Goal: Information Seeking & Learning: Compare options

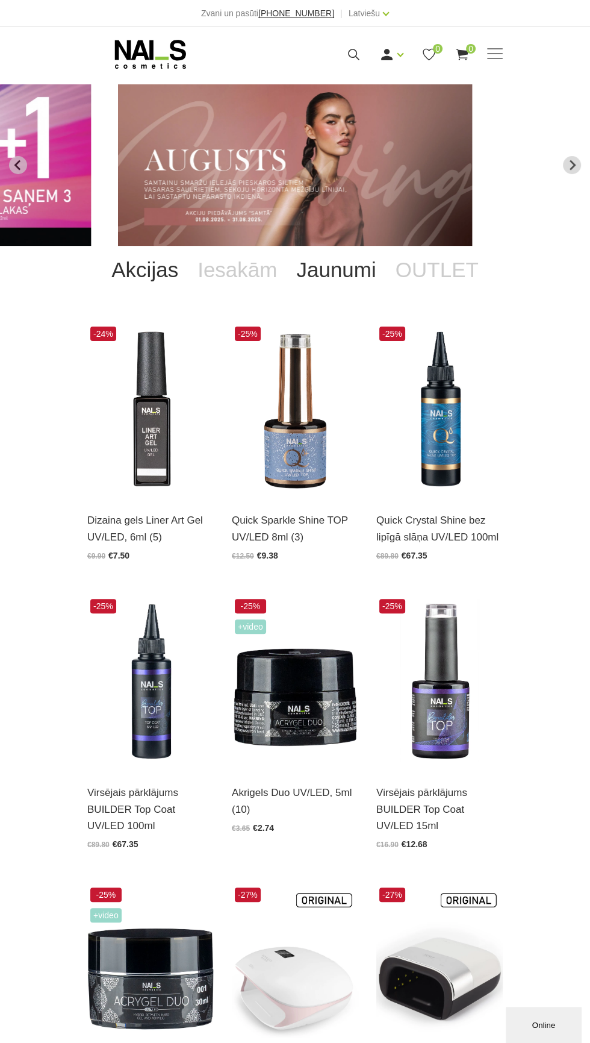
click at [335, 272] on link "Jaunumi" at bounding box center [336, 270] width 99 height 48
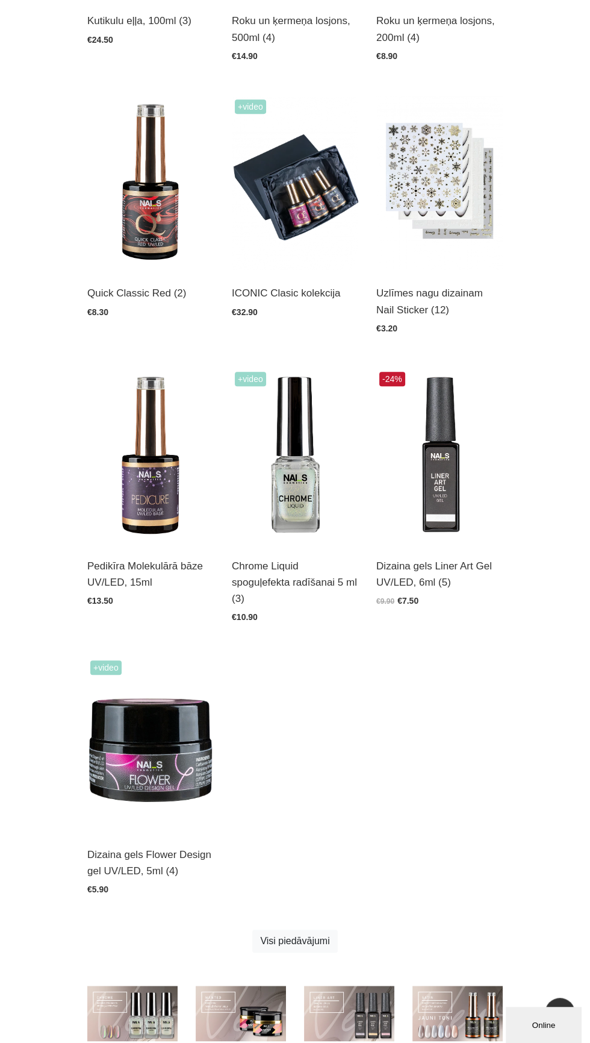
scroll to position [501, 0]
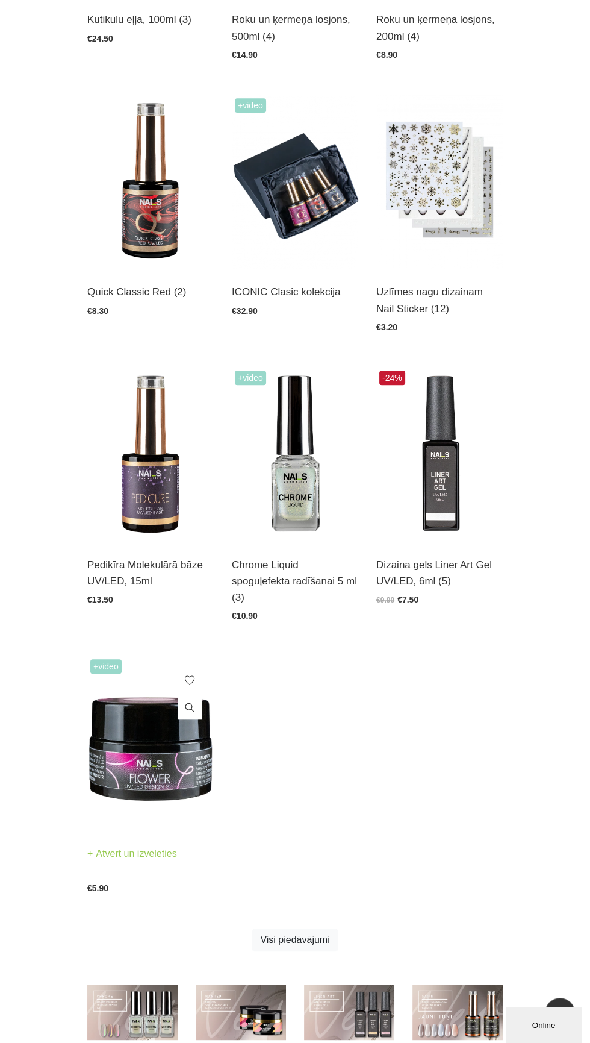
click at [163, 746] on img at bounding box center [150, 743] width 127 height 174
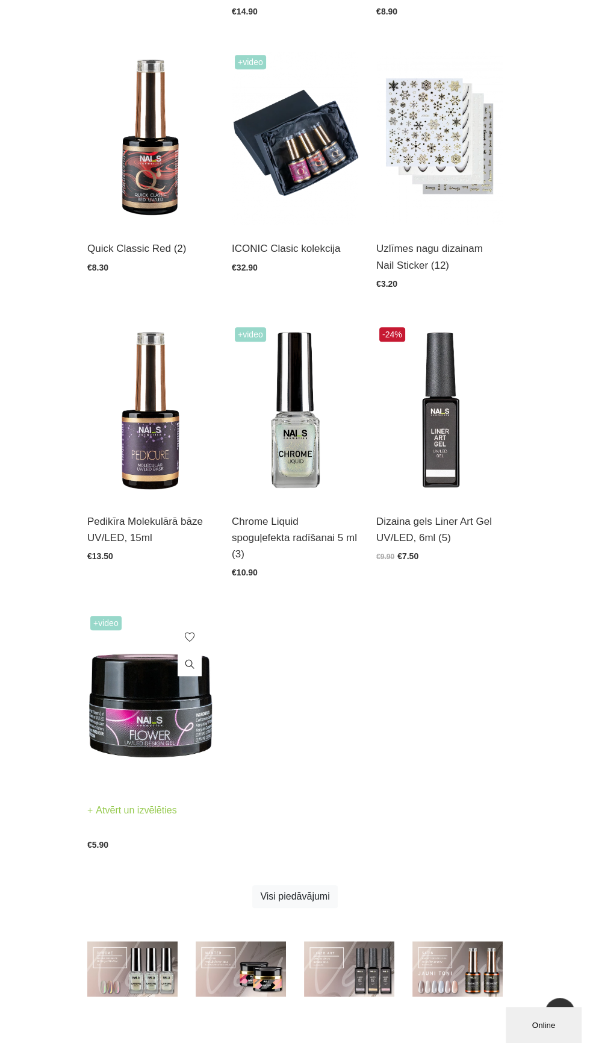
scroll to position [604, 0]
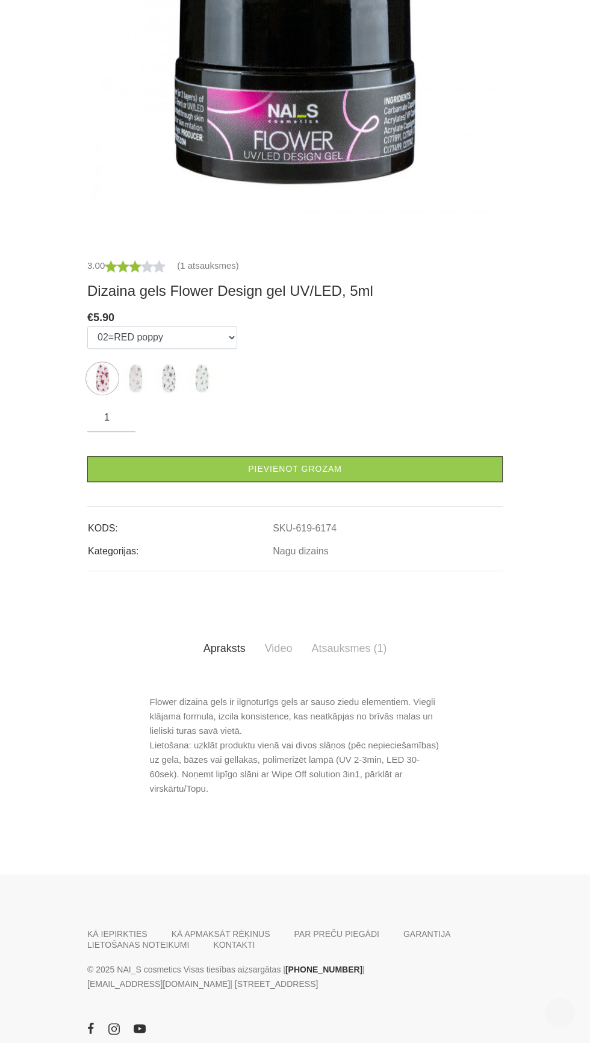
scroll to position [507, 0]
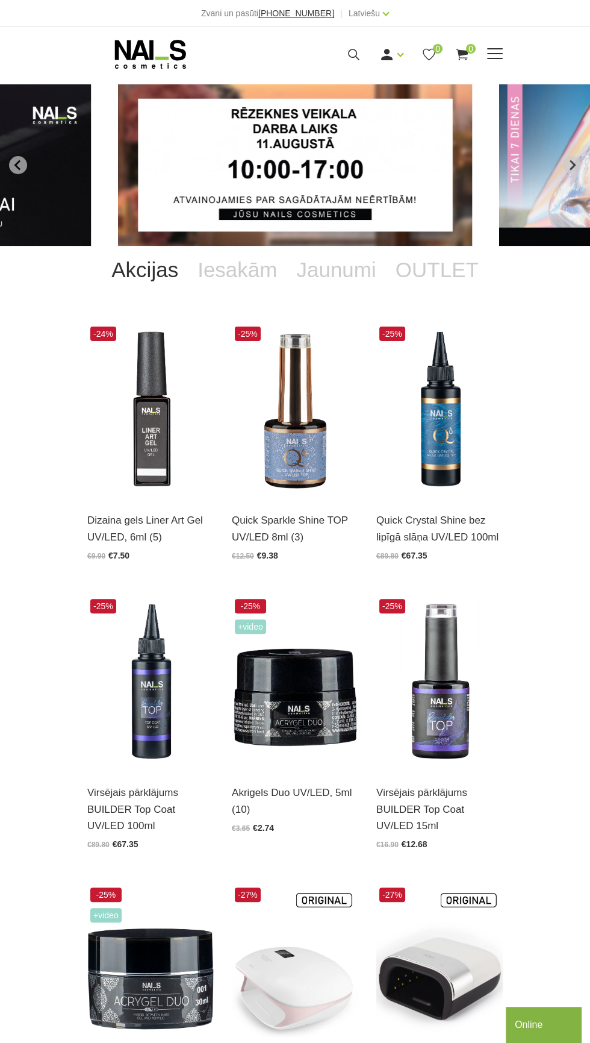
click at [498, 54] on span at bounding box center [495, 53] width 16 height 1
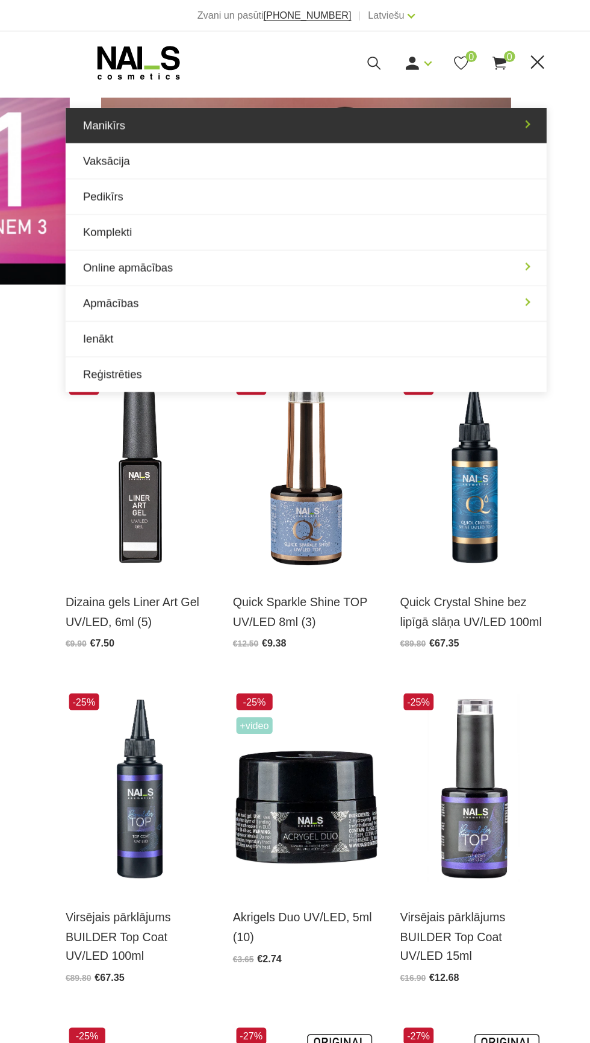
click at [485, 107] on link "Manikīrs" at bounding box center [295, 108] width 416 height 30
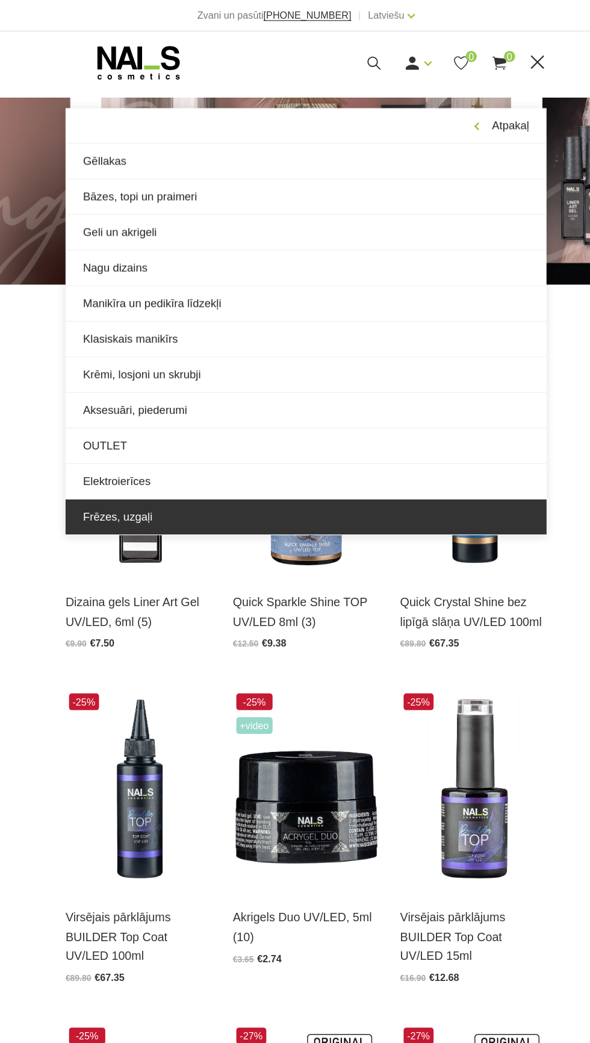
click at [141, 444] on link "Frēzes, uzgaļi" at bounding box center [295, 446] width 416 height 30
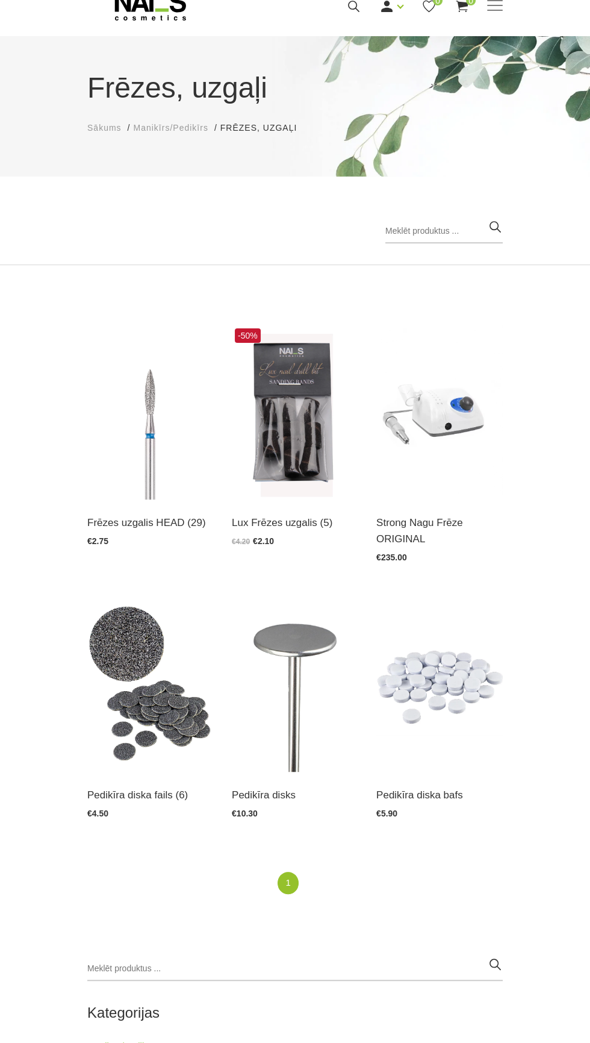
scroll to position [42, 0]
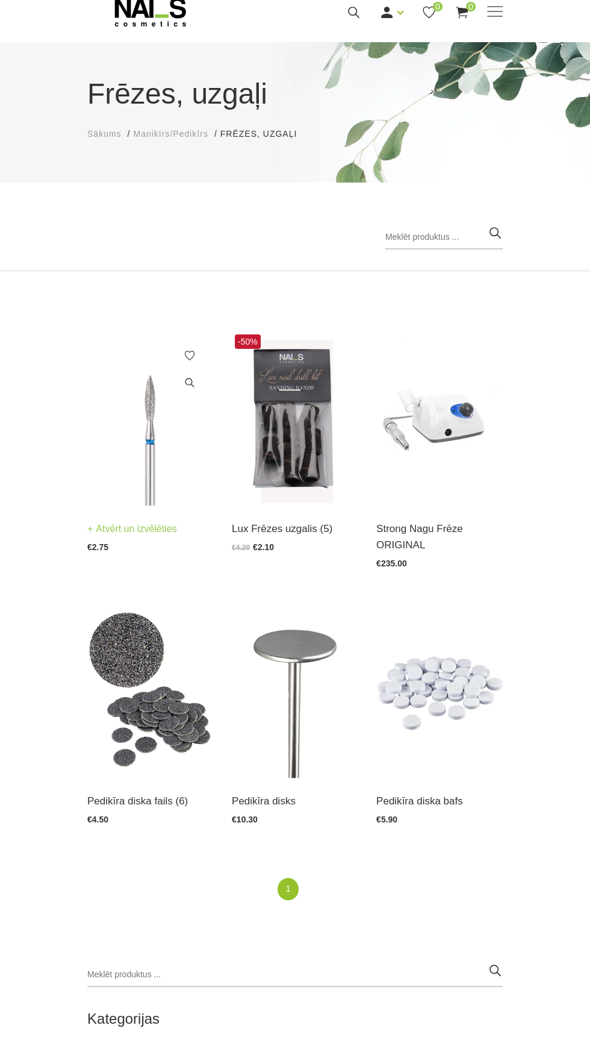
click at [133, 460] on img at bounding box center [150, 418] width 127 height 174
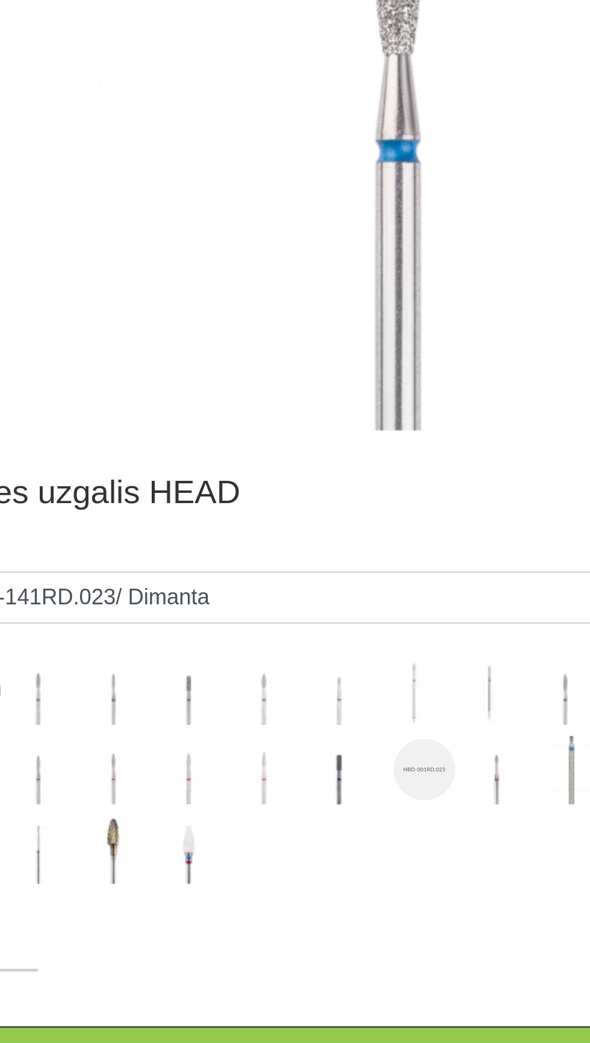
scroll to position [1, 0]
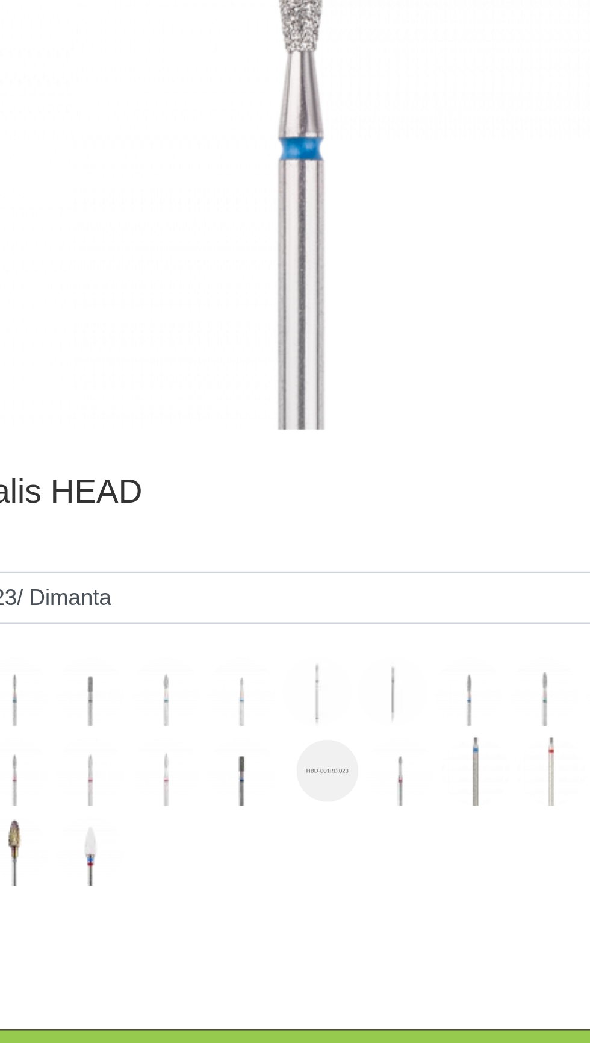
click at [343, 755] on label at bounding box center [337, 742] width 30 height 30
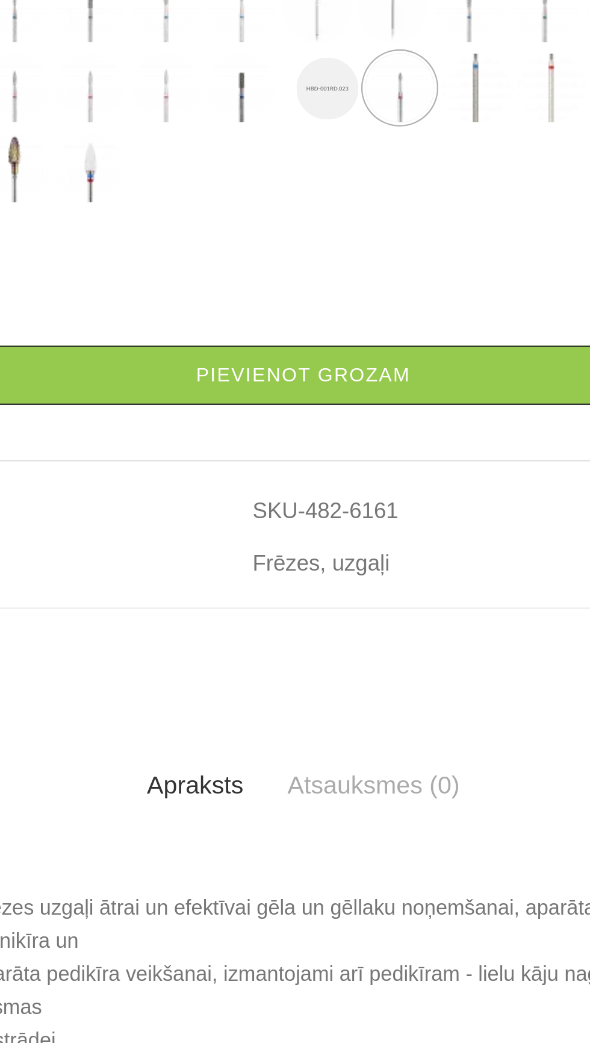
click at [405, 418] on img at bounding box center [404, 403] width 30 height 30
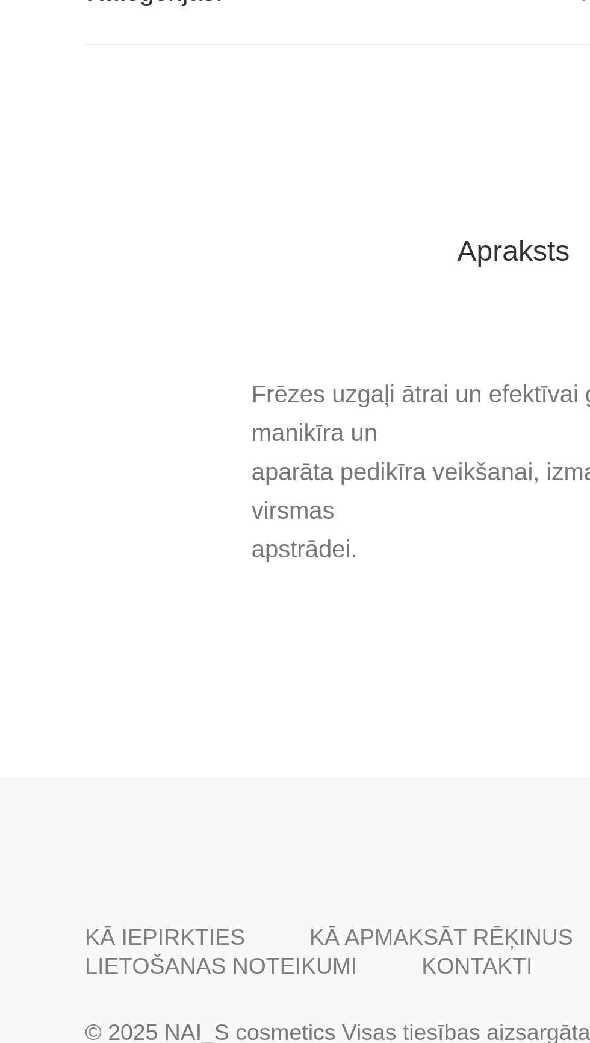
scroll to position [78, 0]
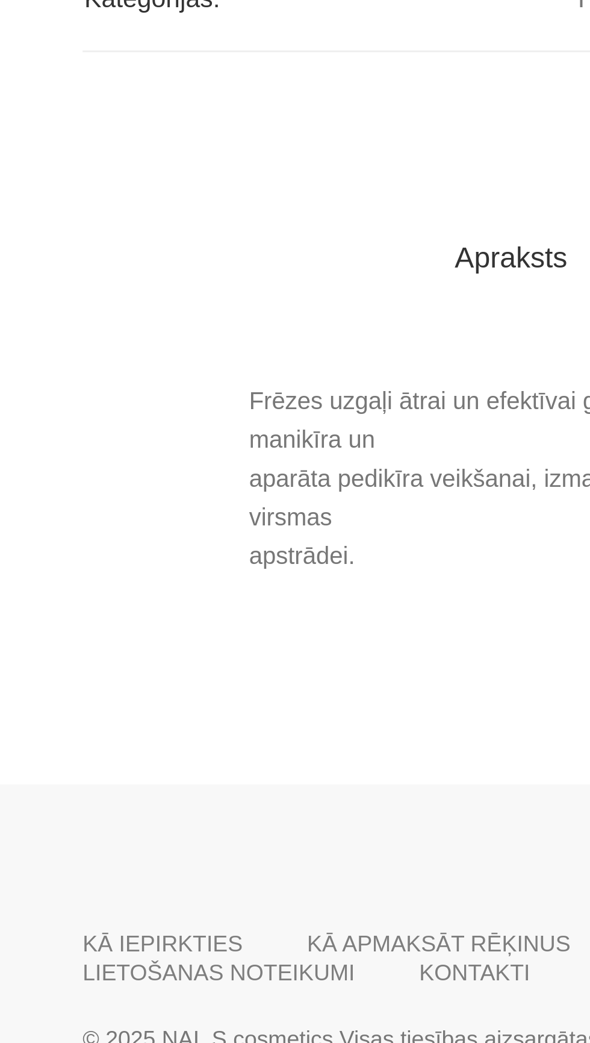
click at [140, 306] on img at bounding box center [136, 291] width 30 height 30
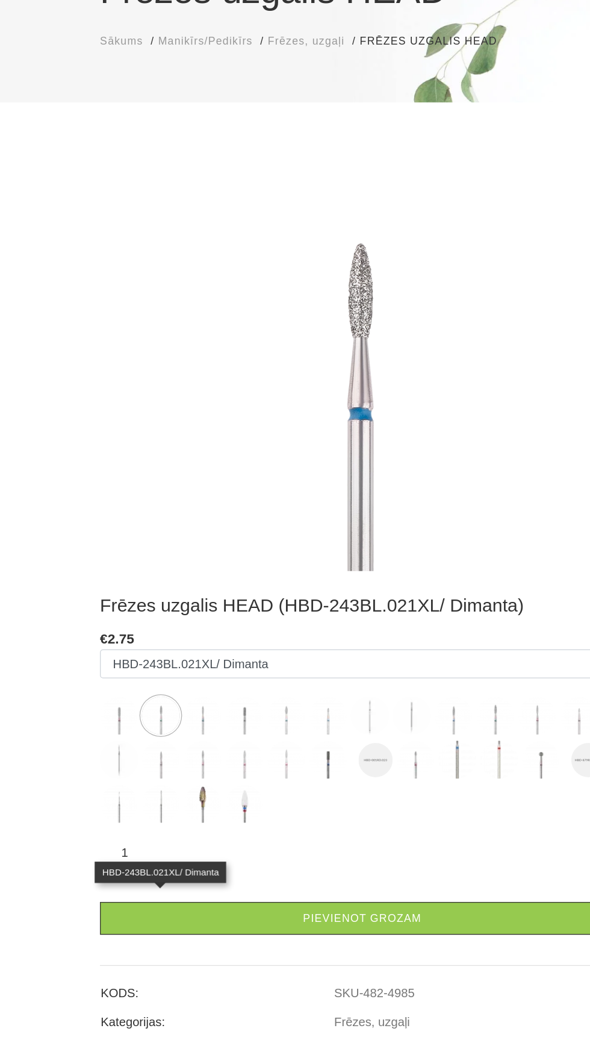
click at [175, 636] on img at bounding box center [169, 632] width 30 height 30
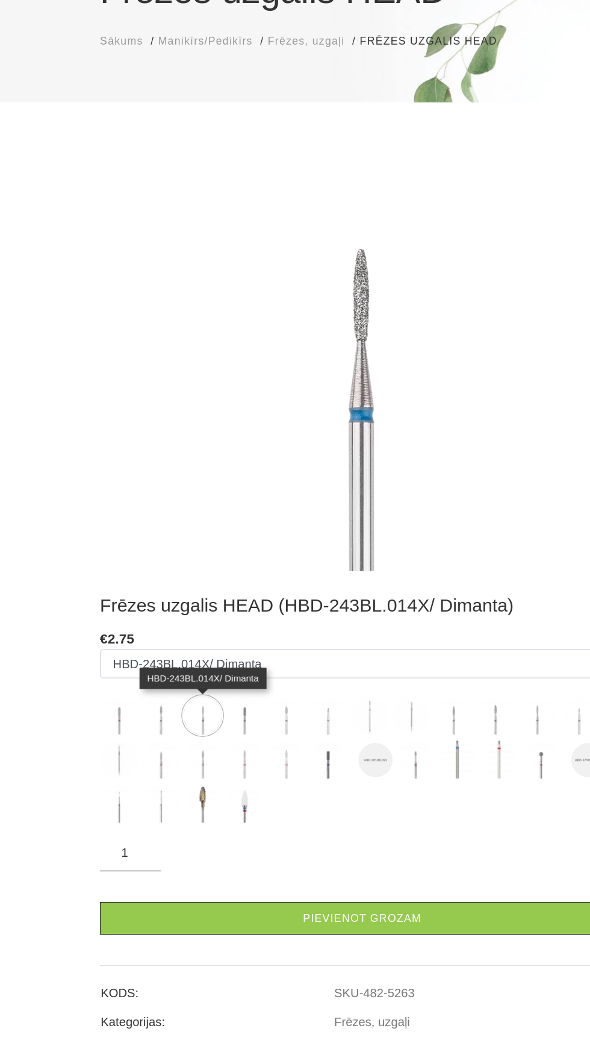
click at [206, 637] on img at bounding box center [202, 632] width 30 height 30
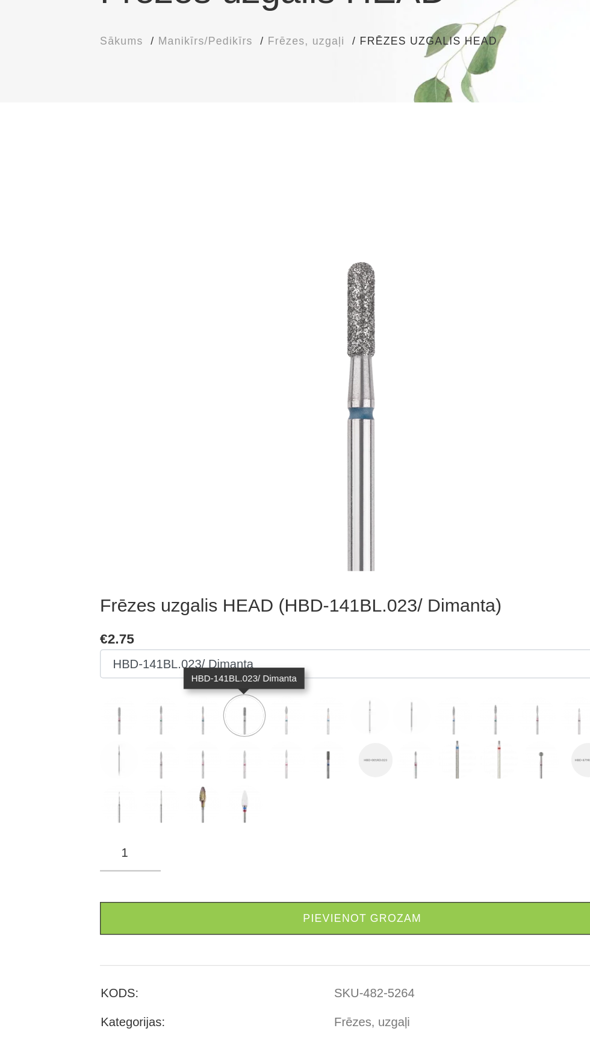
click at [236, 640] on img at bounding box center [235, 632] width 30 height 30
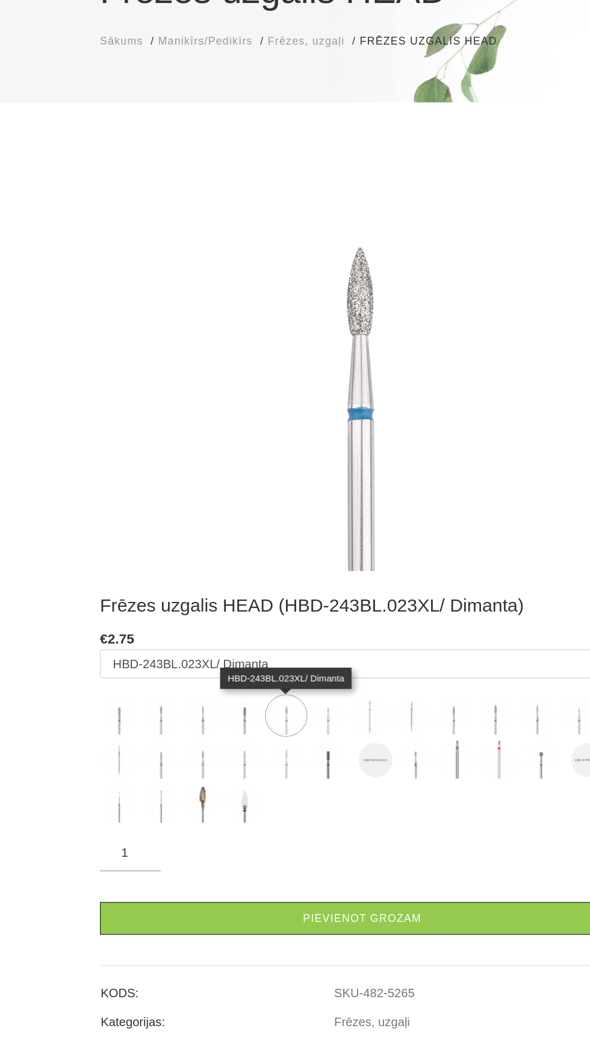
click at [270, 641] on img at bounding box center [268, 632] width 30 height 30
click at [305, 632] on img at bounding box center [301, 632] width 30 height 30
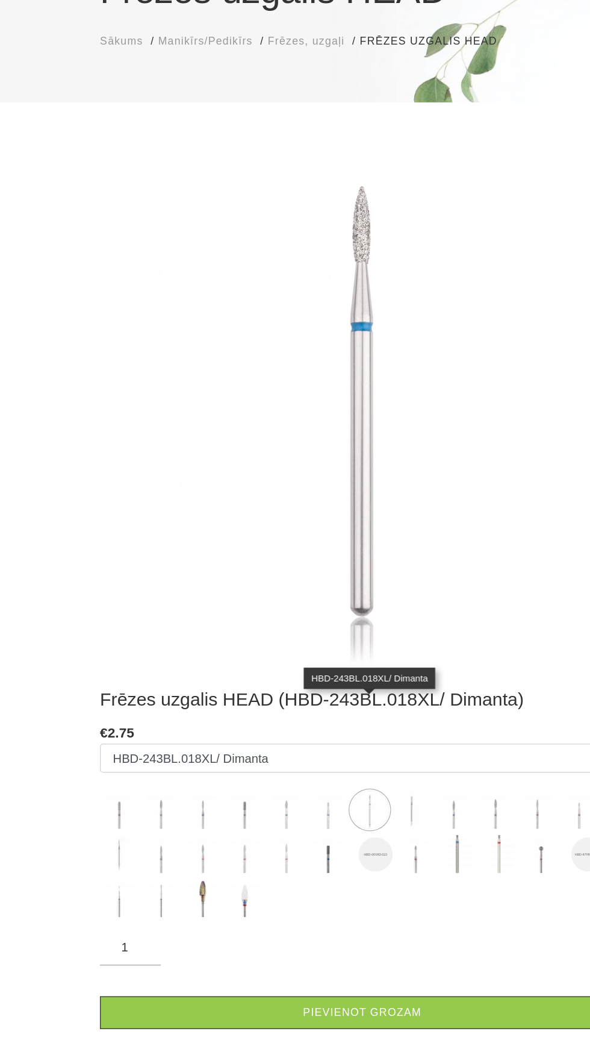
click at [342, 707] on img at bounding box center [334, 707] width 30 height 30
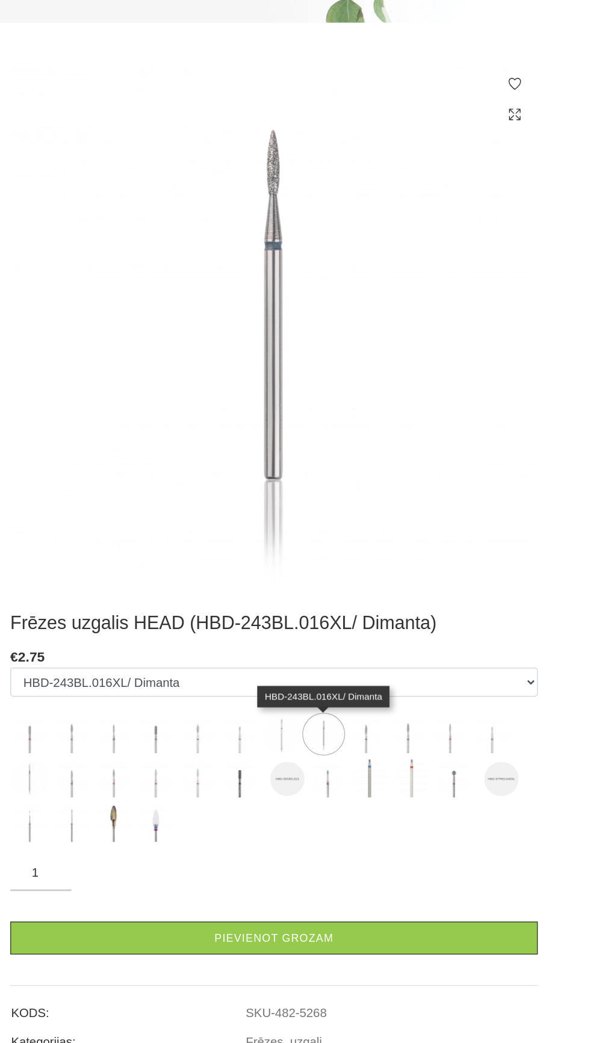
scroll to position [87, 0]
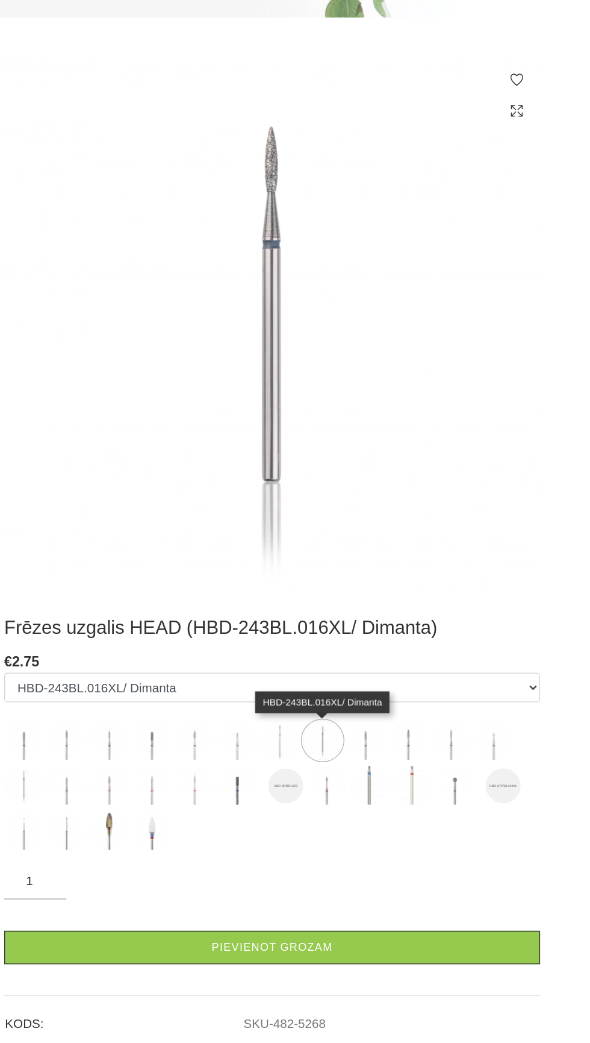
click at [380, 705] on img at bounding box center [367, 698] width 30 height 30
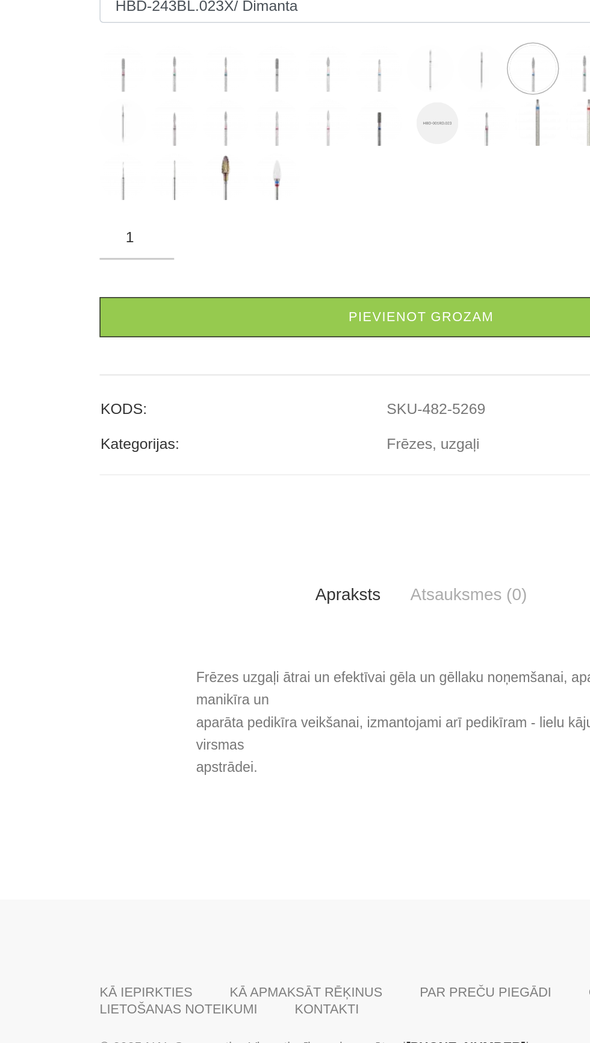
click at [105, 332] on img at bounding box center [102, 317] width 30 height 30
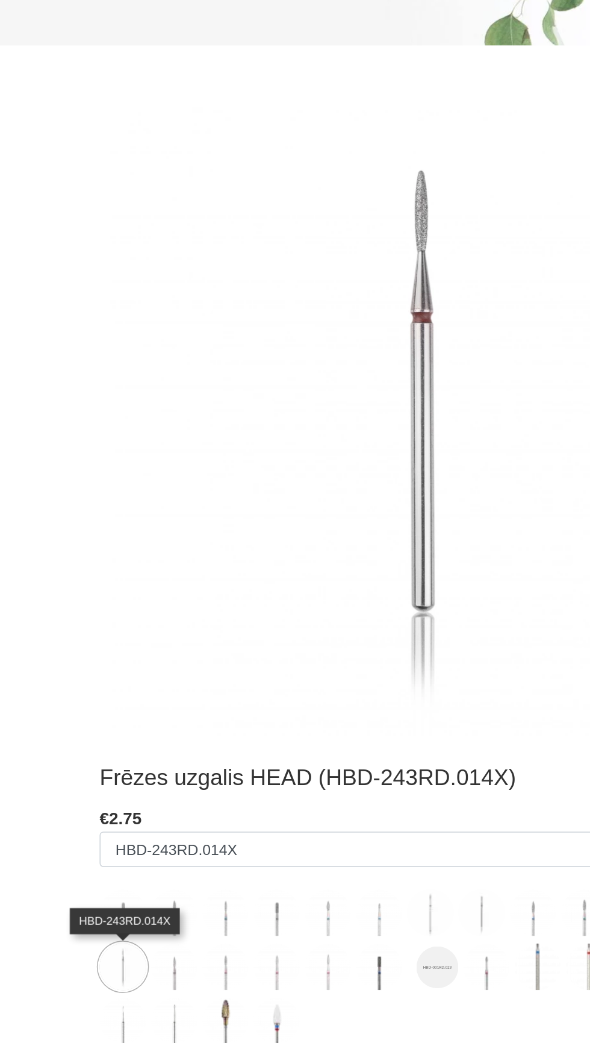
click at [137, 725] on img at bounding box center [136, 733] width 30 height 30
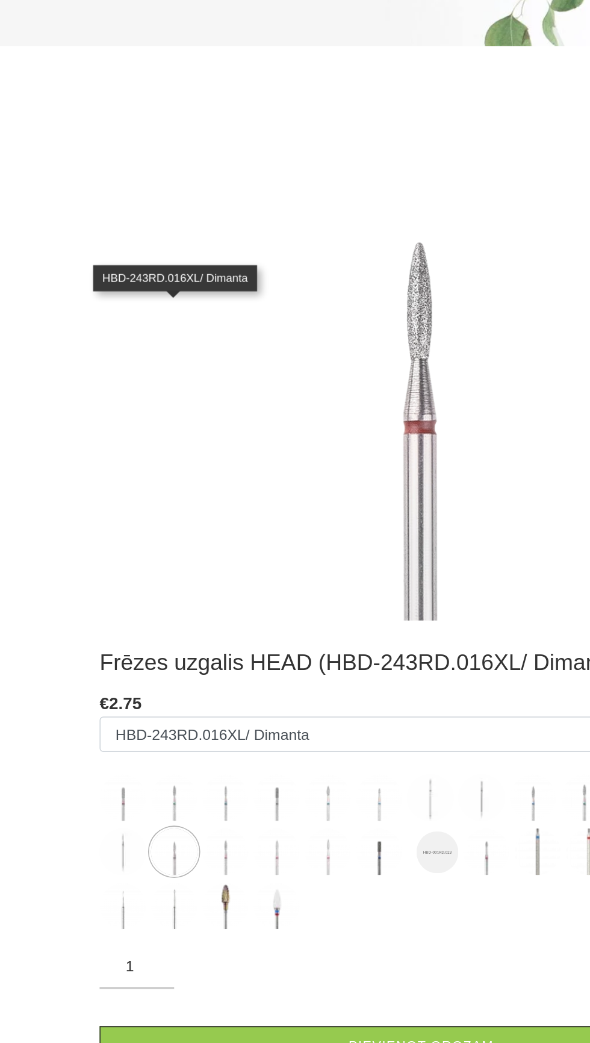
click at [207, 798] on form "Izvēlēties: HBD-141RD.023/ Dimanta HBD-243BL.021XL/ Dimanta HBD-243BL.014X/ Dim…" at bounding box center [295, 758] width 416 height 226
click at [198, 777] on img at bounding box center [202, 768] width 30 height 30
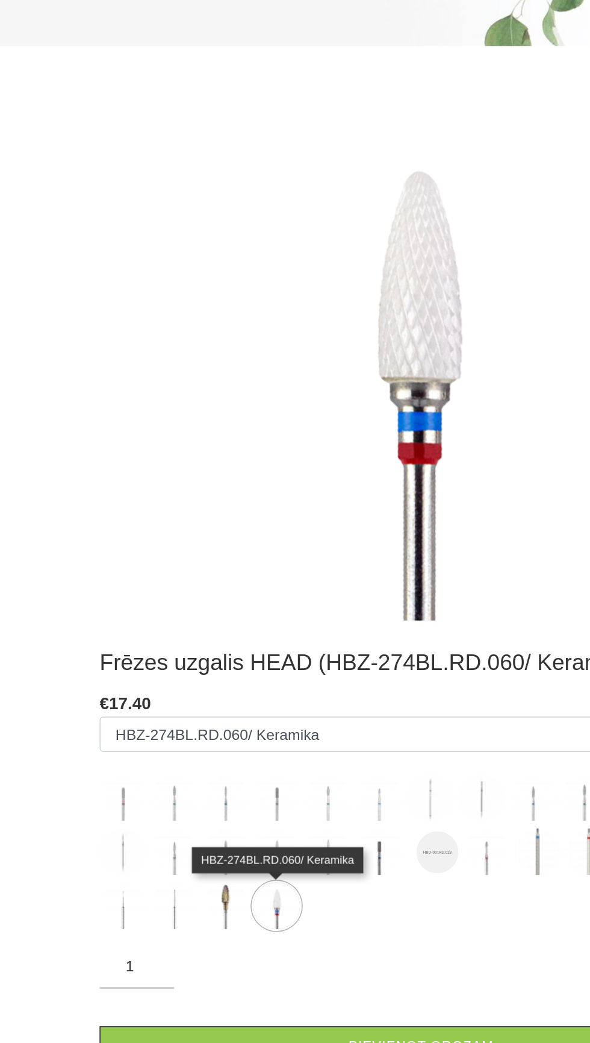
click at [162, 781] on label at bounding box center [169, 768] width 30 height 30
select select "5157"
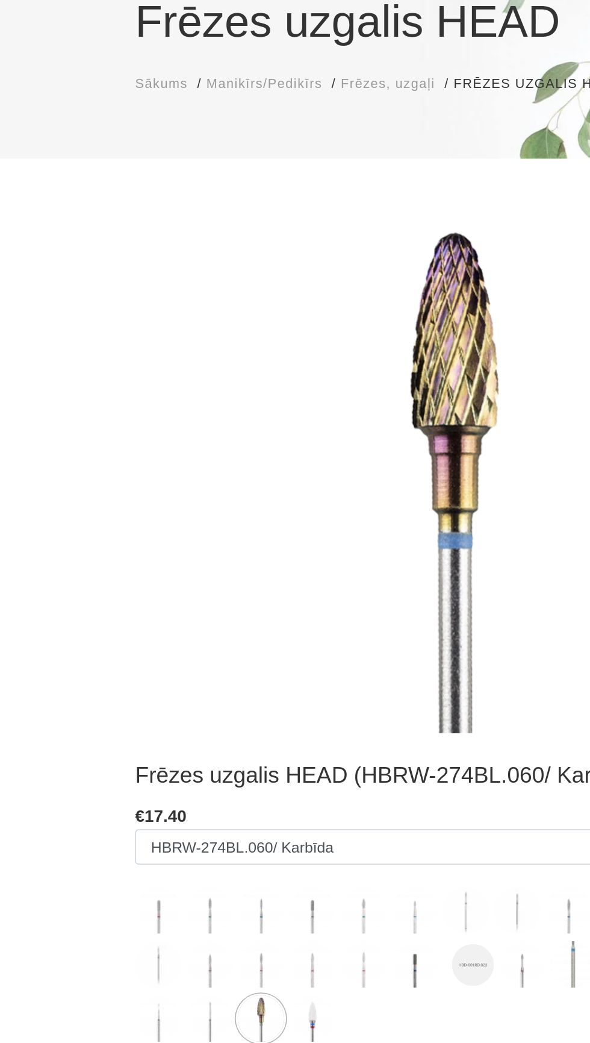
scroll to position [0, 0]
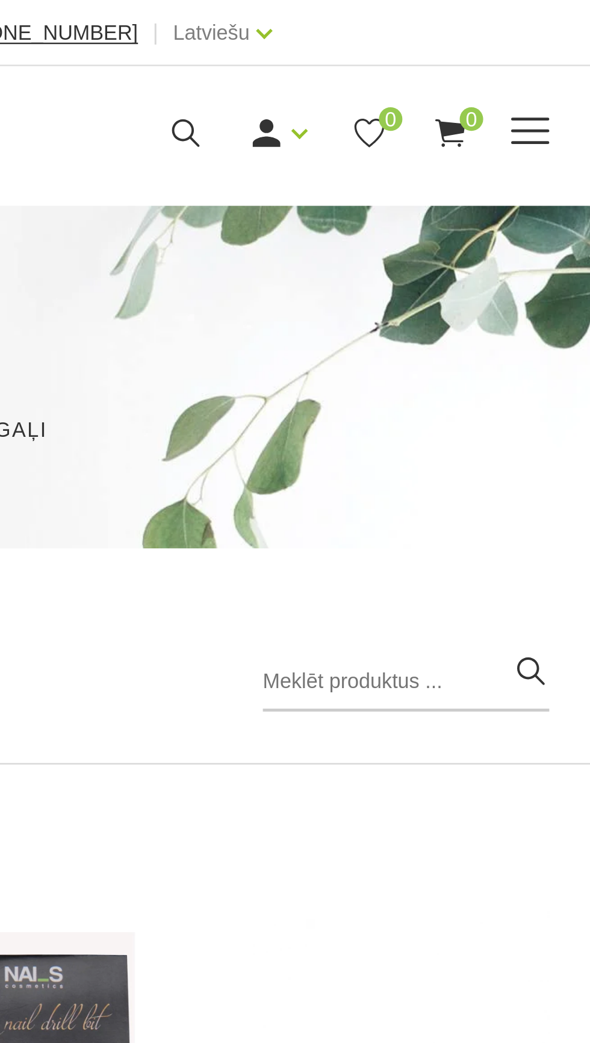
click at [495, 53] on span at bounding box center [495, 53] width 16 height 1
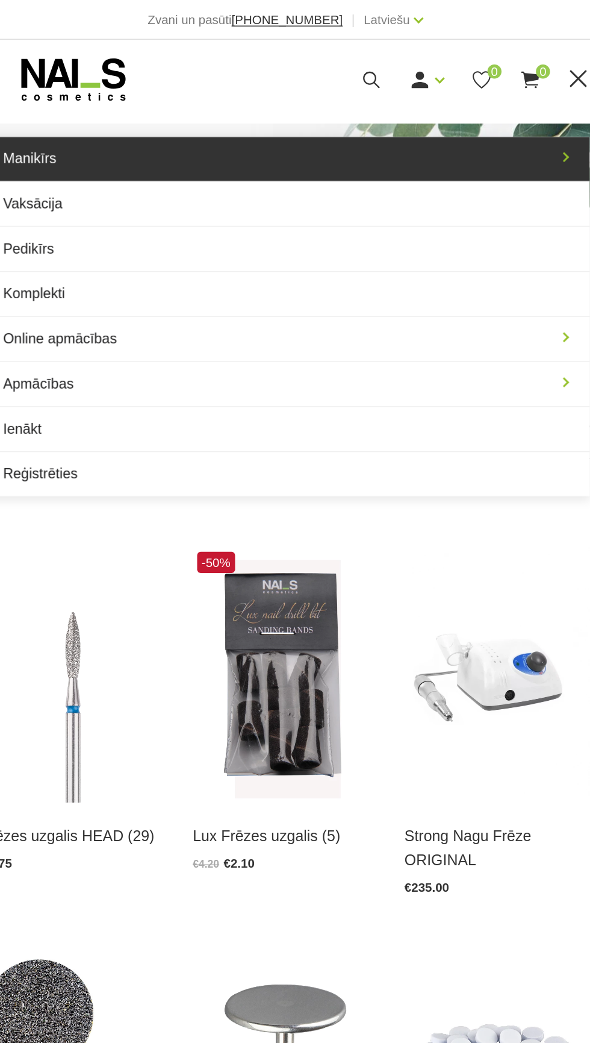
click at [474, 106] on link "Manikīrs" at bounding box center [295, 108] width 416 height 30
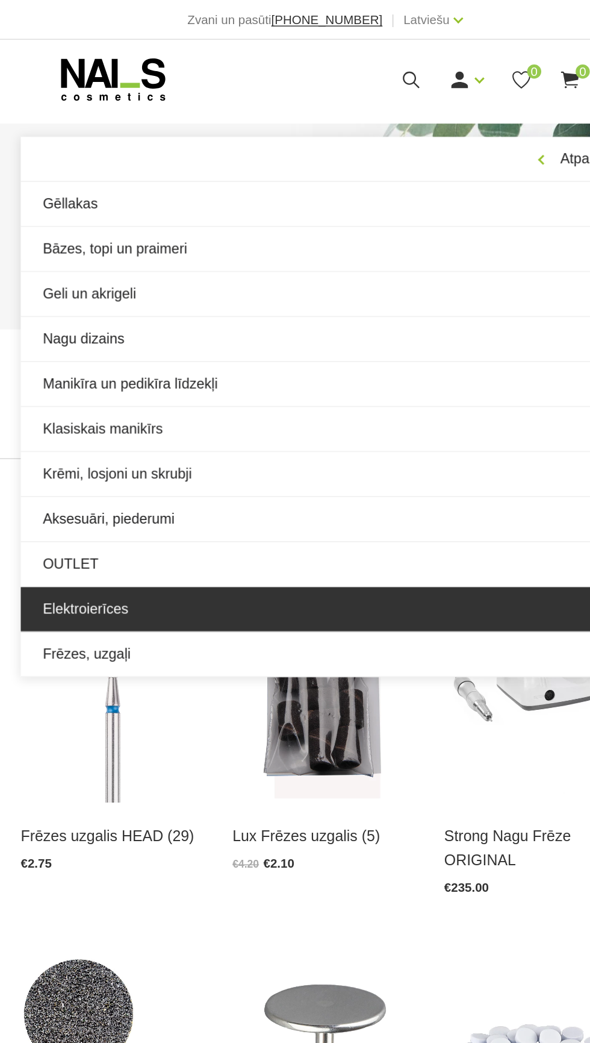
click at [128, 418] on link "Elektroierīces" at bounding box center [295, 416] width 416 height 30
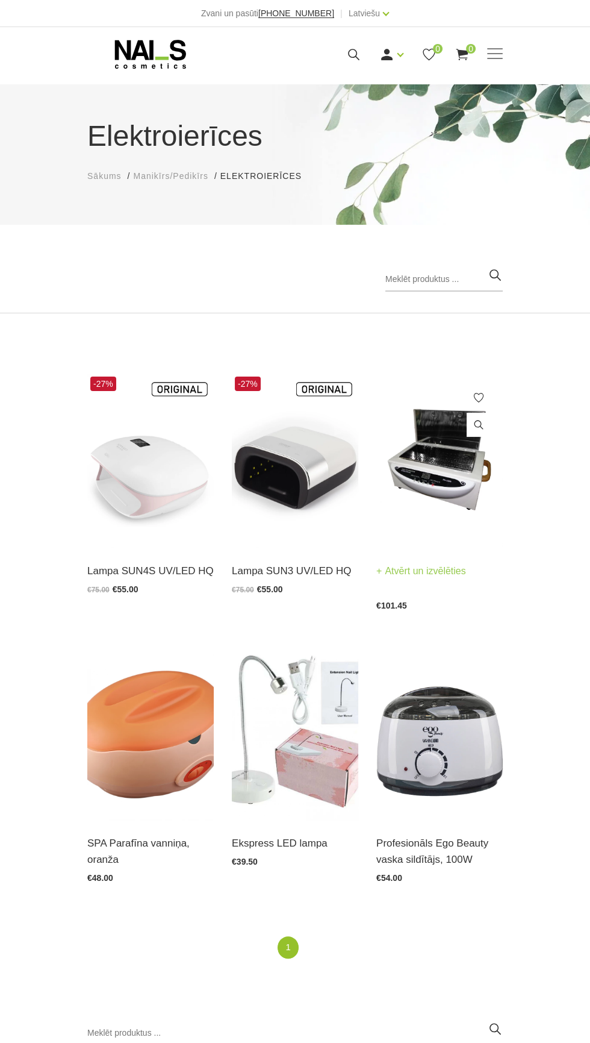
click at [465, 465] on img at bounding box center [440, 461] width 127 height 174
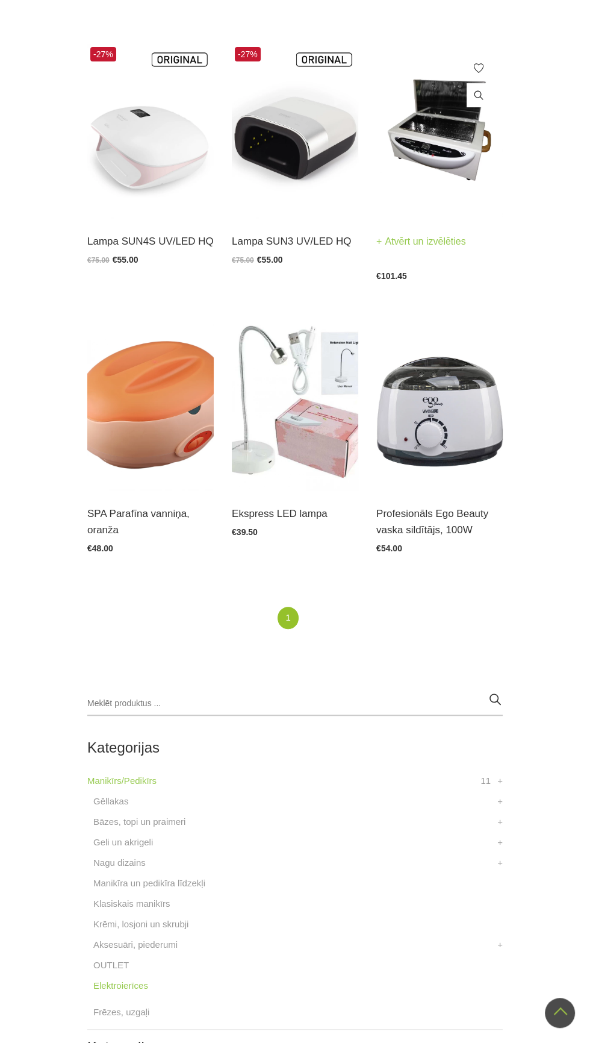
scroll to position [331, 0]
